Goal: Task Accomplishment & Management: Use online tool/utility

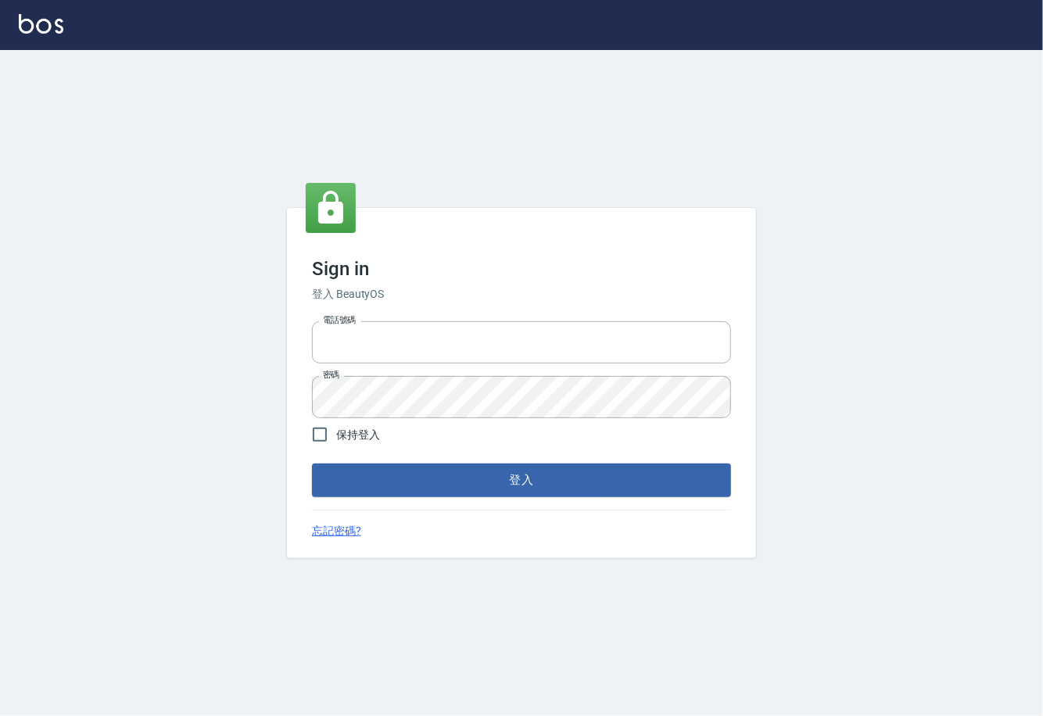
type input "0225929166"
click at [441, 477] on button "登入" at bounding box center [521, 480] width 419 height 33
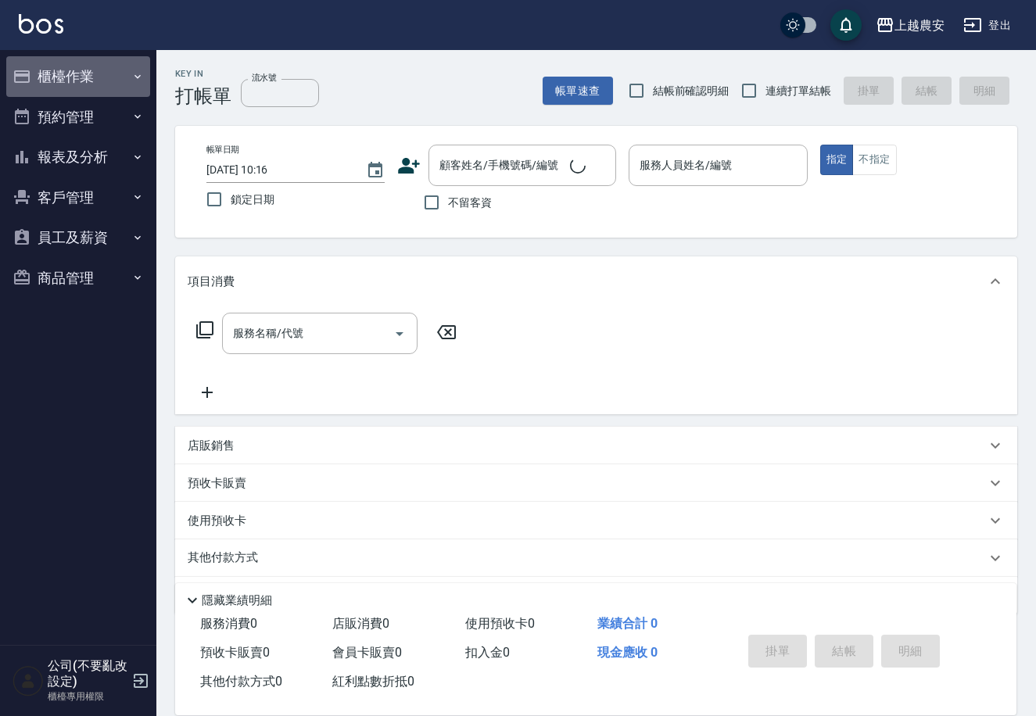
click at [138, 77] on icon "button" at bounding box center [137, 76] width 6 height 4
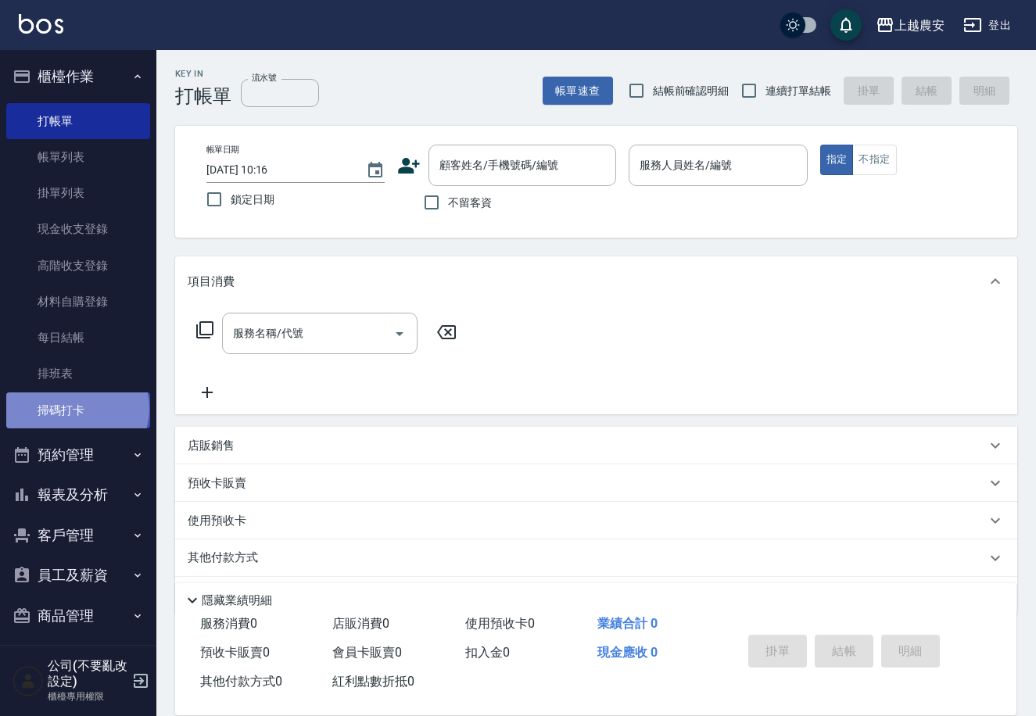
click at [76, 408] on link "掃碼打卡" at bounding box center [78, 410] width 144 height 36
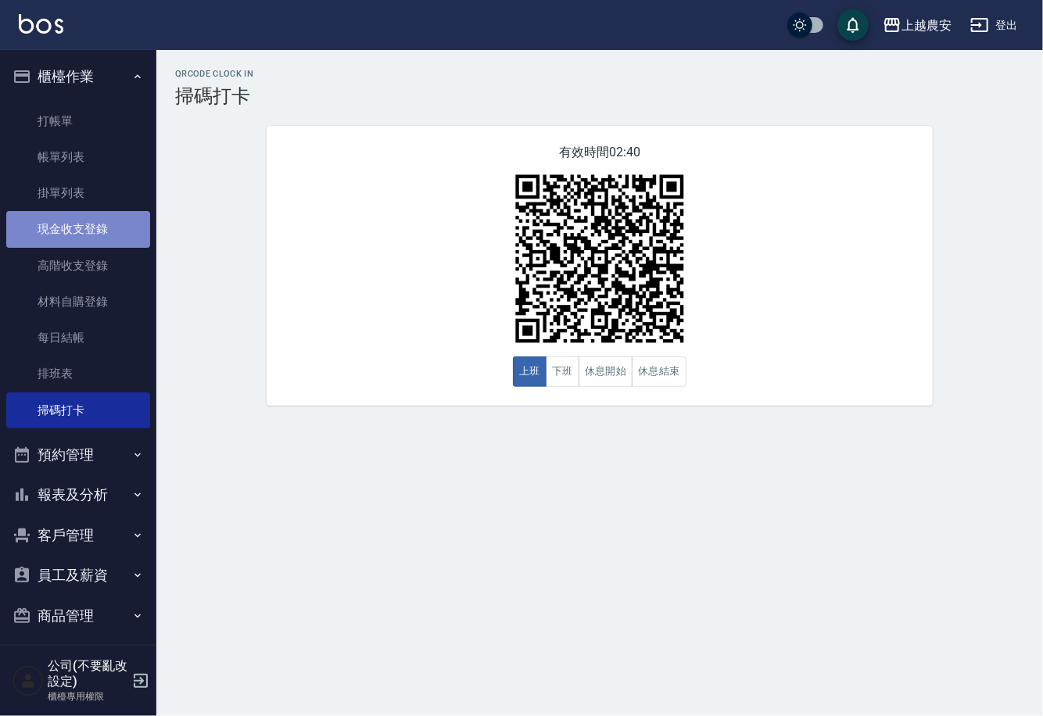
drag, startPoint x: 99, startPoint y: 225, endPoint x: 157, endPoint y: 210, distance: 60.7
click at [99, 225] on link "現金收支登錄" at bounding box center [78, 229] width 144 height 36
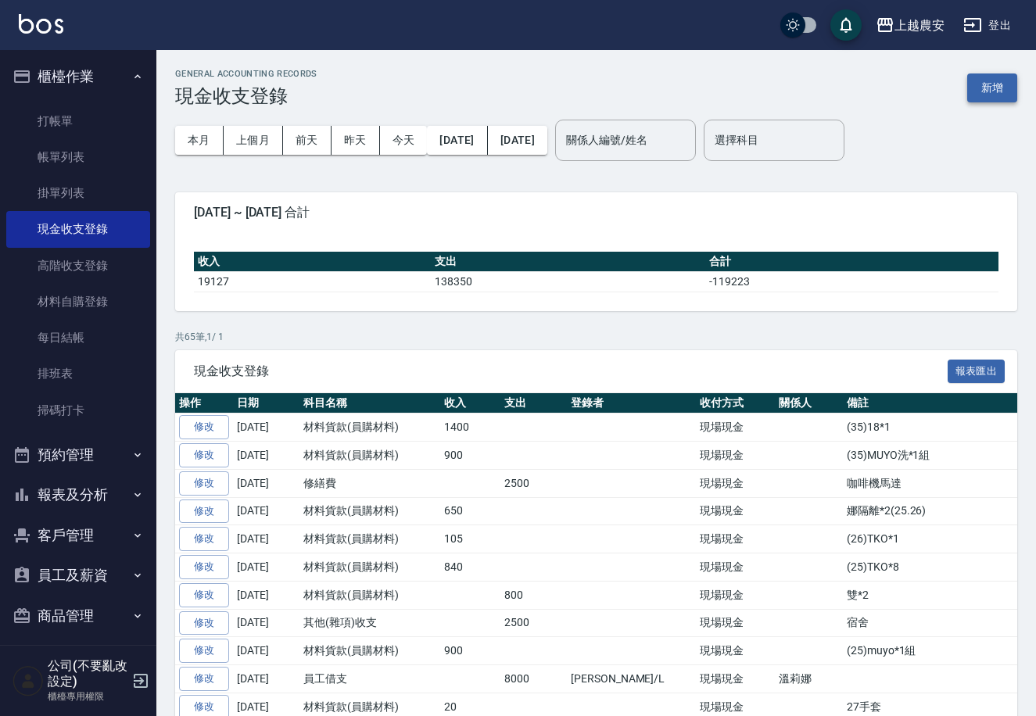
click at [998, 92] on button "新增" at bounding box center [992, 87] width 50 height 29
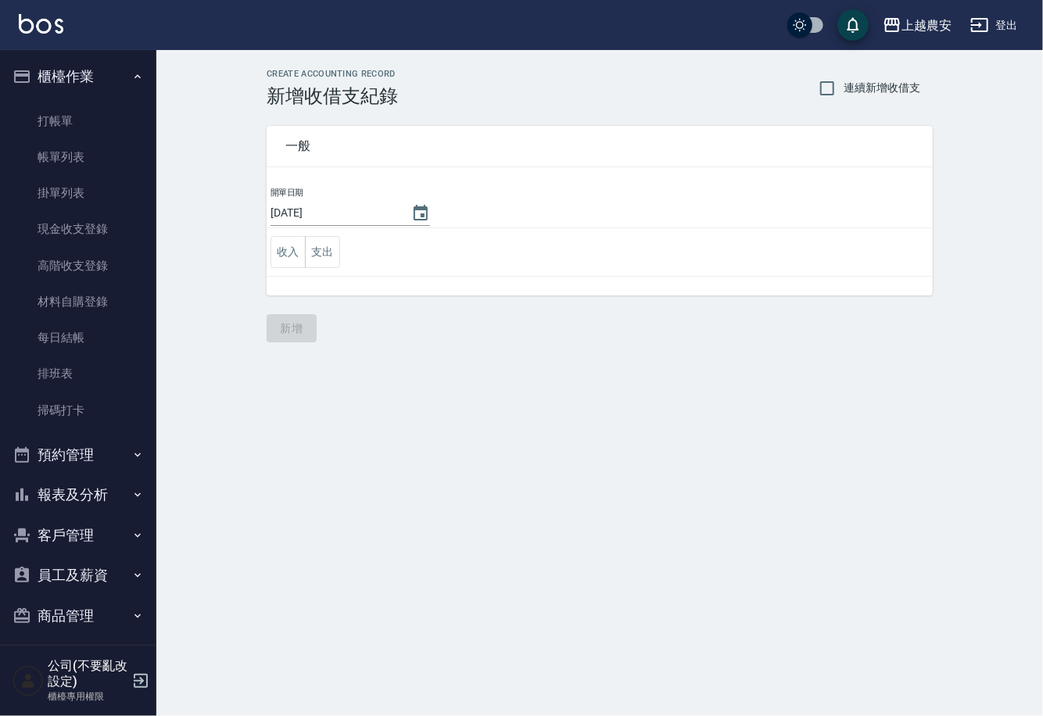
drag, startPoint x: 296, startPoint y: 256, endPoint x: 310, endPoint y: 208, distance: 50.7
click at [295, 256] on button "收入" at bounding box center [288, 252] width 35 height 32
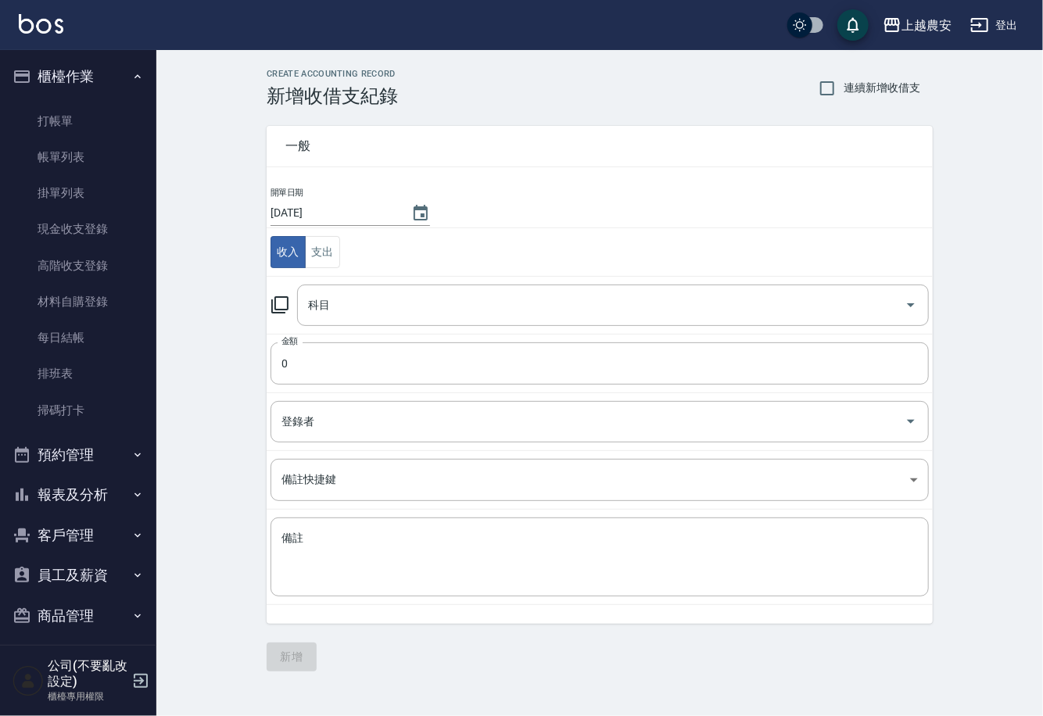
drag, startPoint x: 278, startPoint y: 308, endPoint x: 284, endPoint y: 299, distance: 11.3
click at [284, 299] on icon at bounding box center [280, 305] width 19 height 19
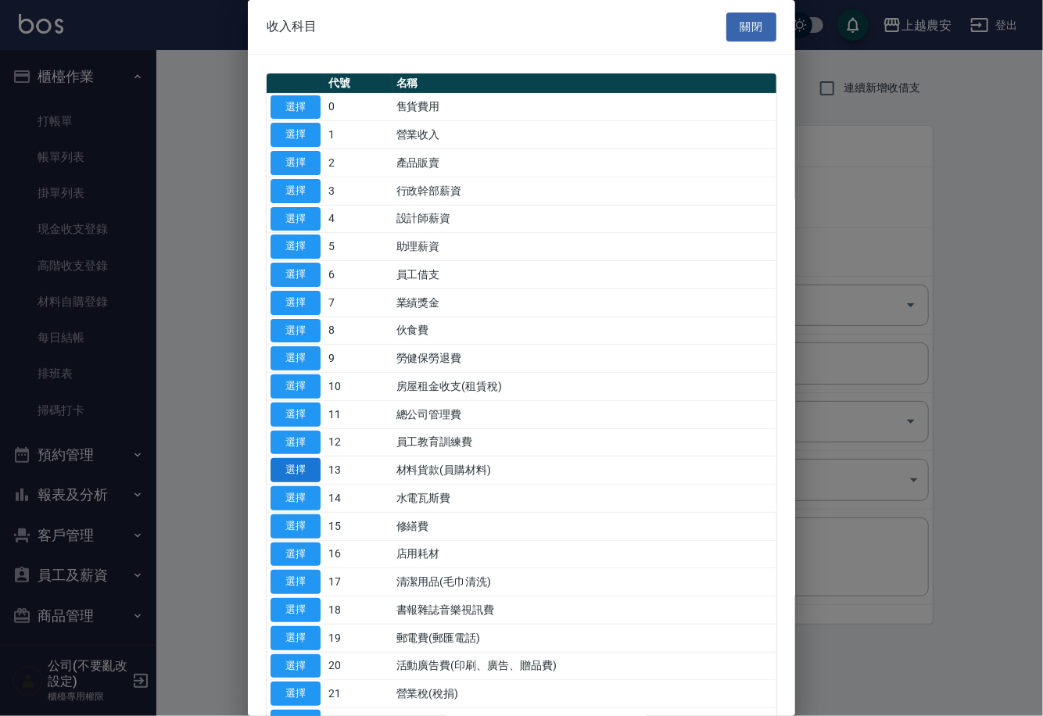
click at [300, 469] on button "選擇" at bounding box center [296, 470] width 50 height 24
type input "13 材料貨款(員購材料)"
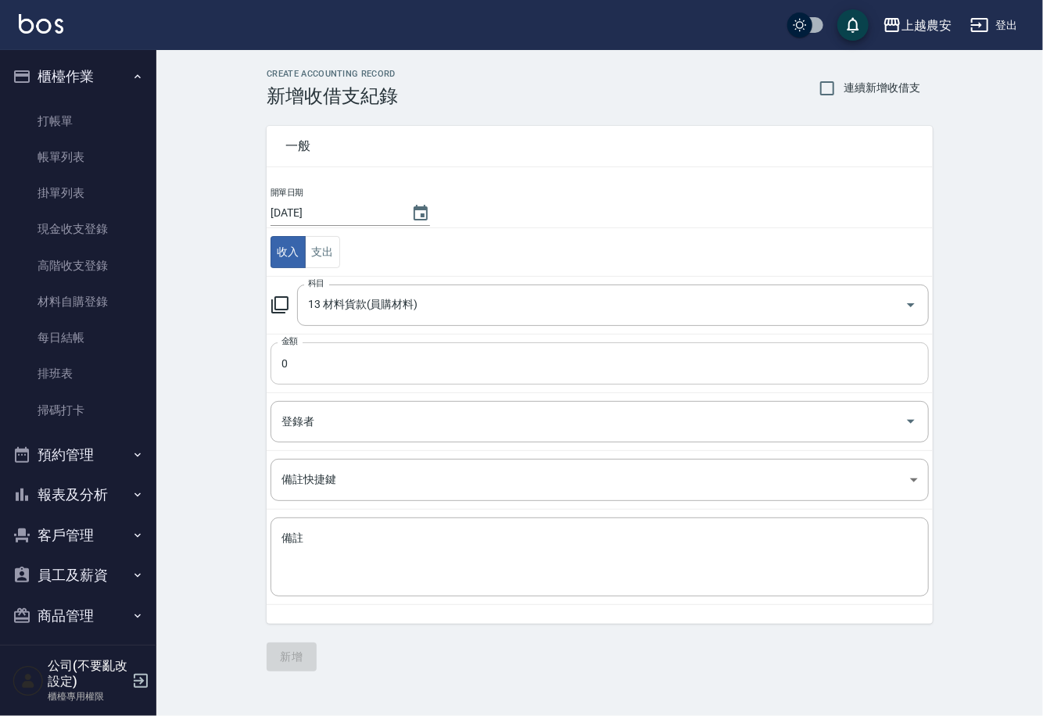
click at [307, 382] on input "0" at bounding box center [600, 363] width 658 height 42
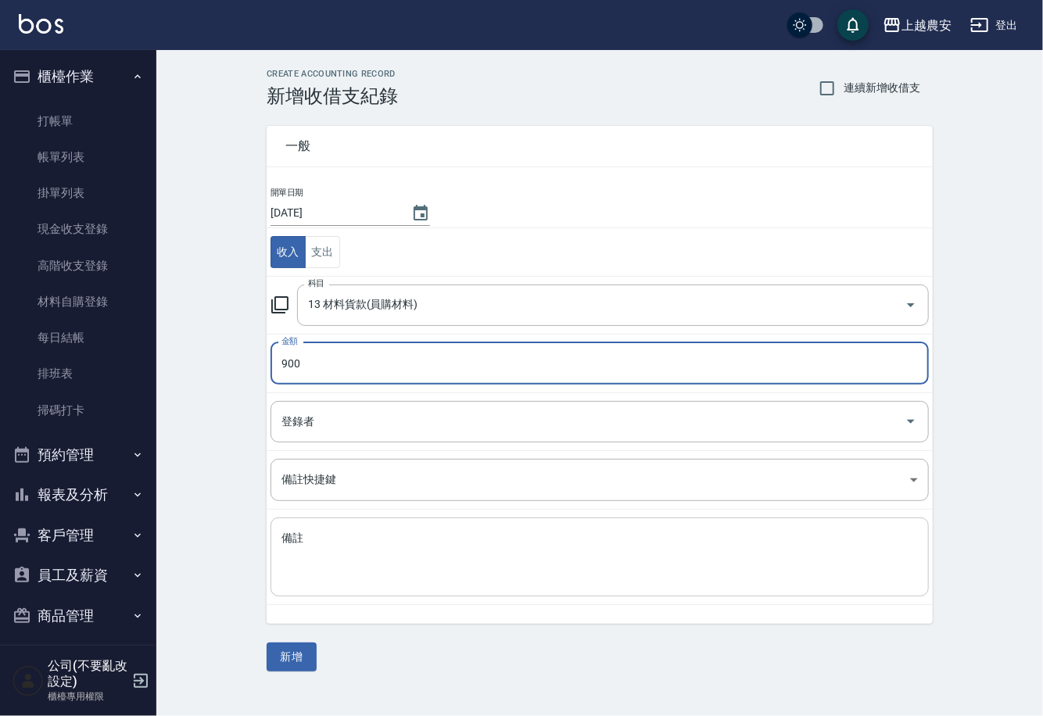
type input "900"
click at [301, 568] on textarea "備註" at bounding box center [599, 557] width 636 height 53
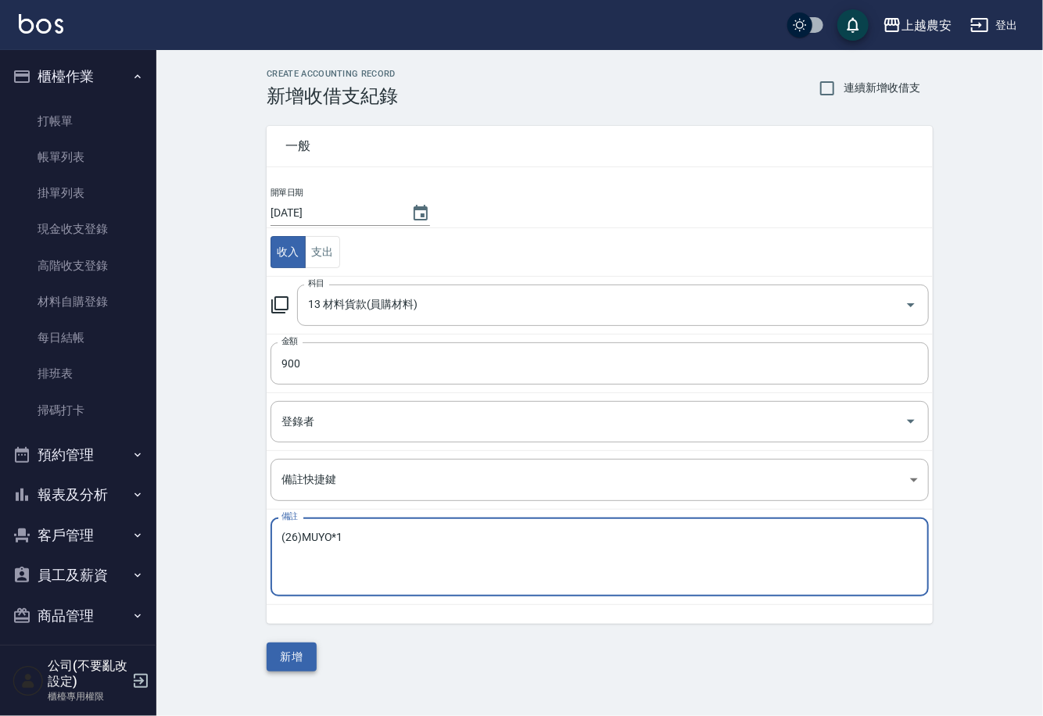
type textarea "(26)MUYO*1"
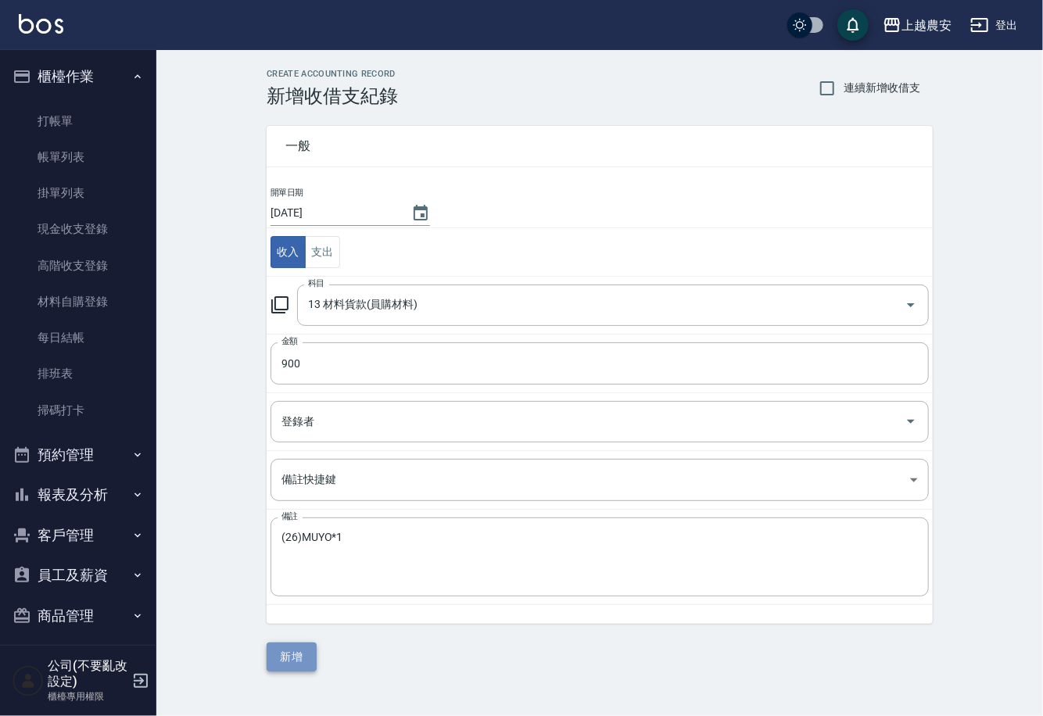
click at [283, 659] on button "新增" at bounding box center [292, 657] width 50 height 29
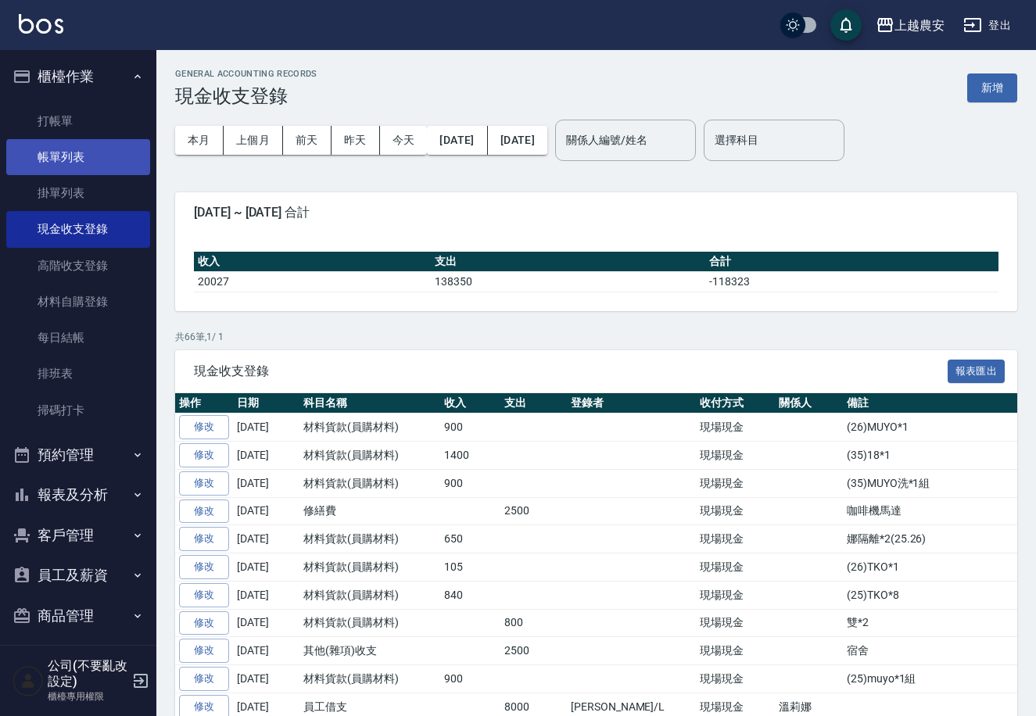
click at [86, 158] on link "帳單列表" at bounding box center [78, 157] width 144 height 36
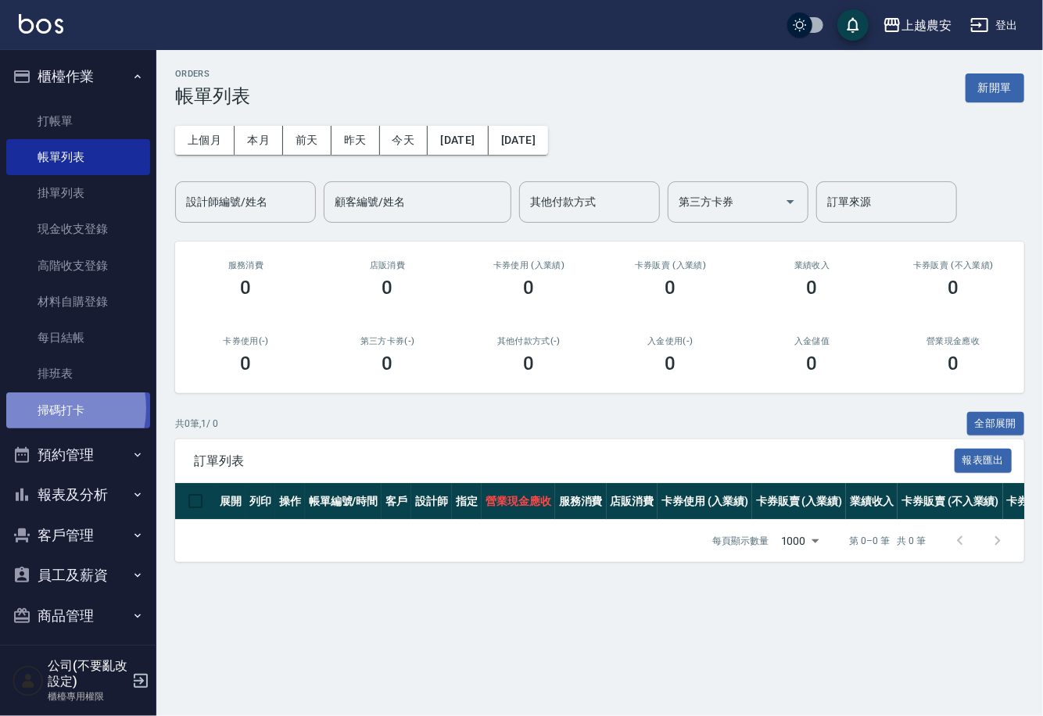
click at [45, 408] on link "掃碼打卡" at bounding box center [78, 410] width 144 height 36
